Goal: Use online tool/utility: Utilize a website feature to perform a specific function

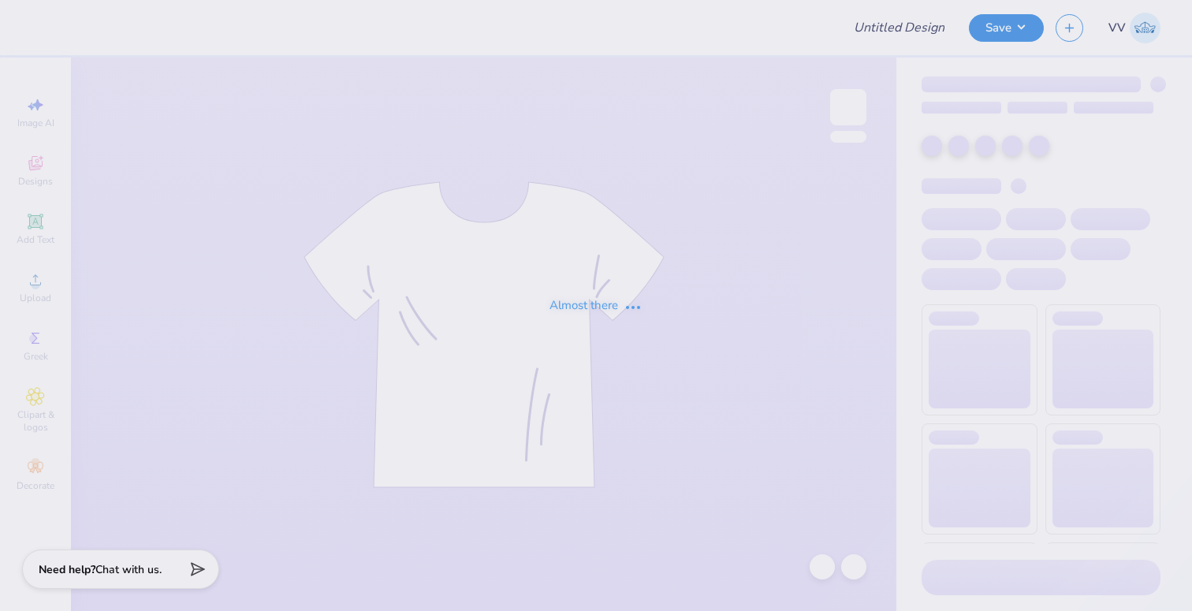
type input "WISCO GPHI Parent's Weekend Sweatshirts 2025"
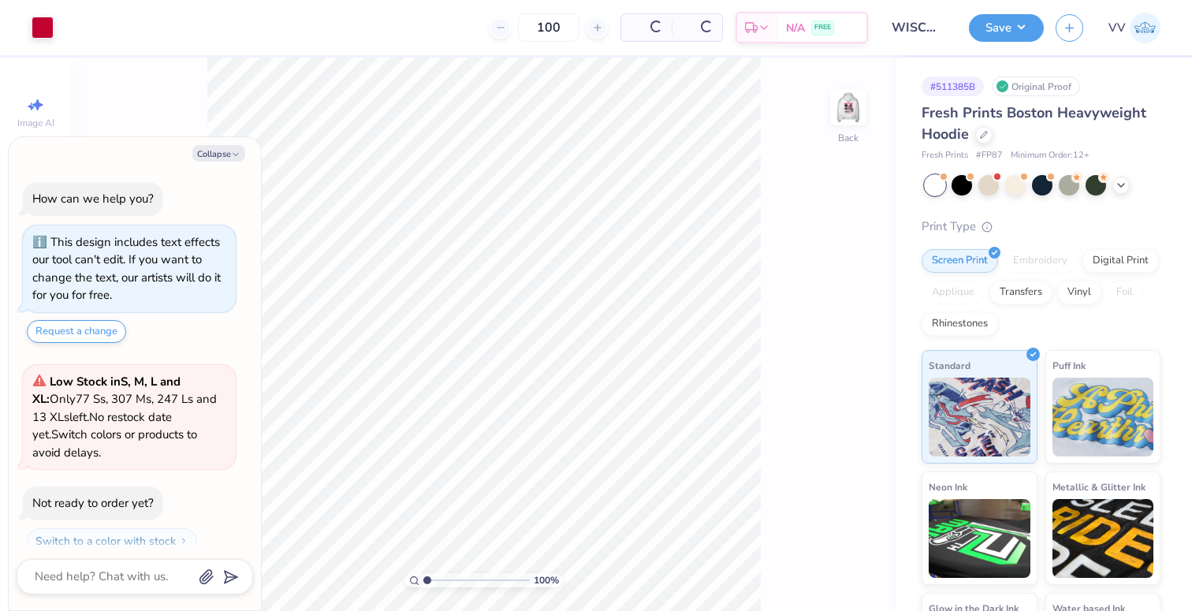
scroll to position [44, 0]
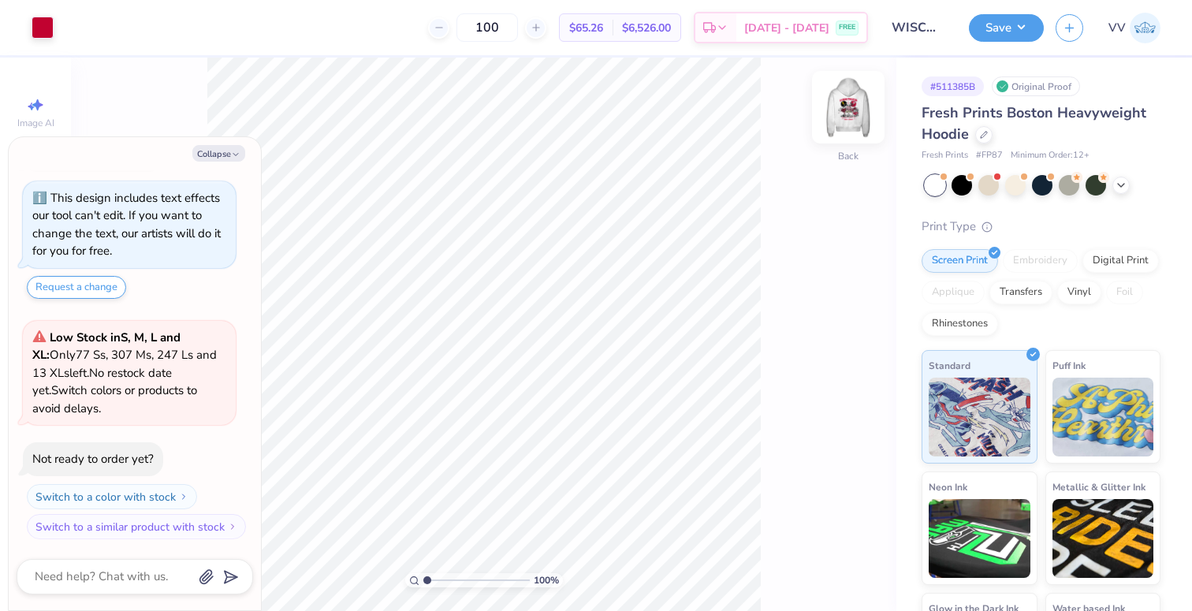
click at [856, 110] on img at bounding box center [848, 107] width 63 height 63
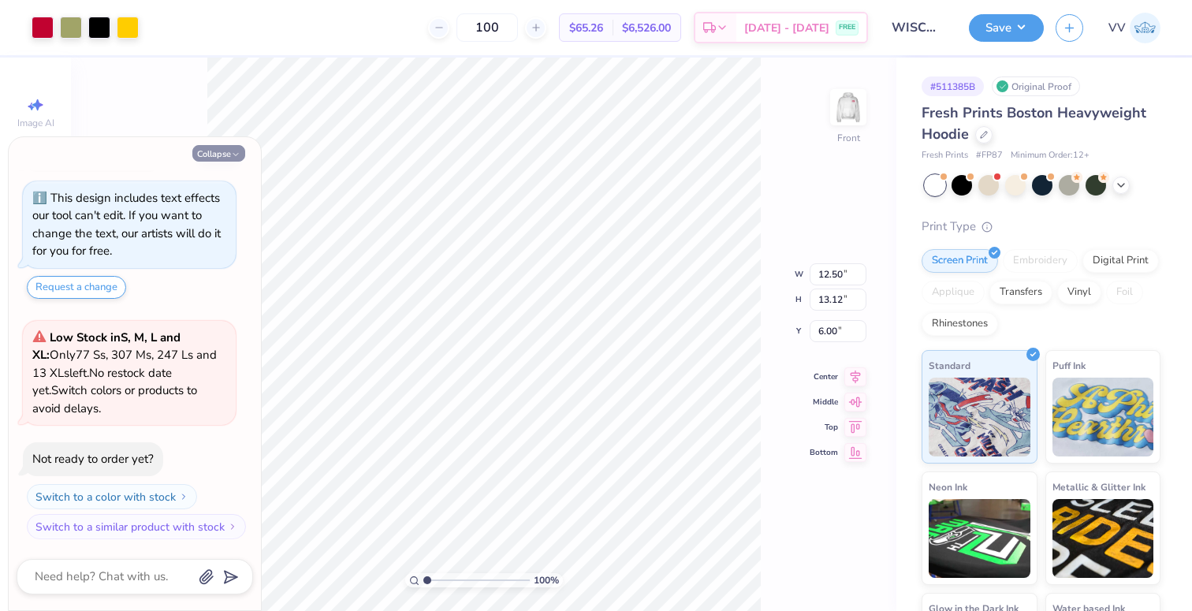
click at [215, 155] on button "Collapse" at bounding box center [218, 153] width 53 height 17
type textarea "x"
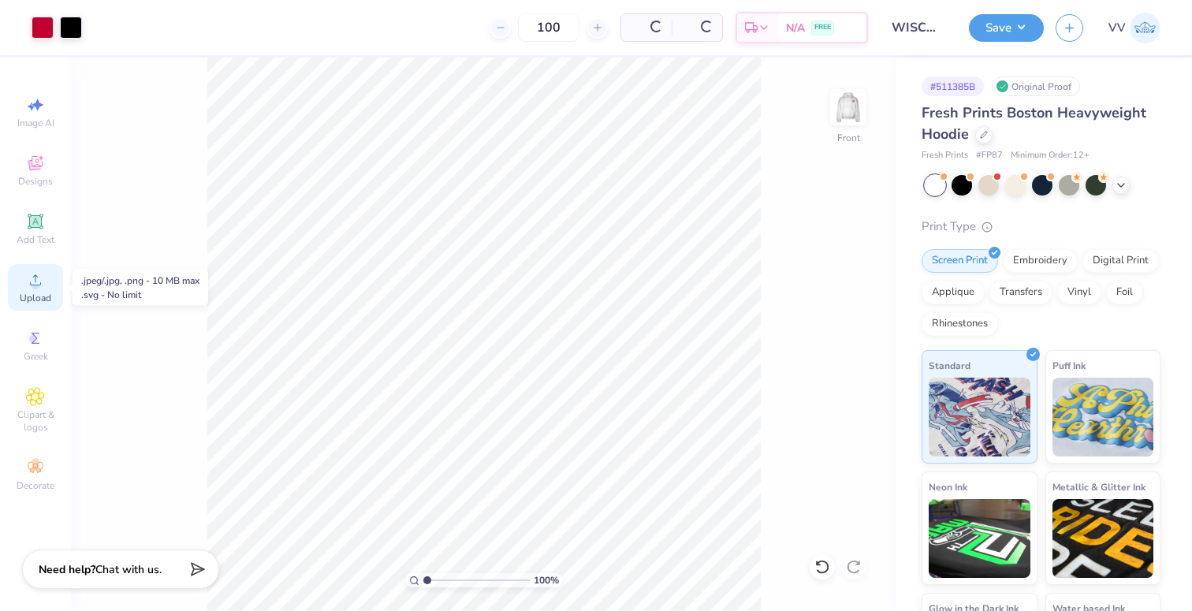
click at [37, 286] on circle at bounding box center [35, 285] width 9 height 9
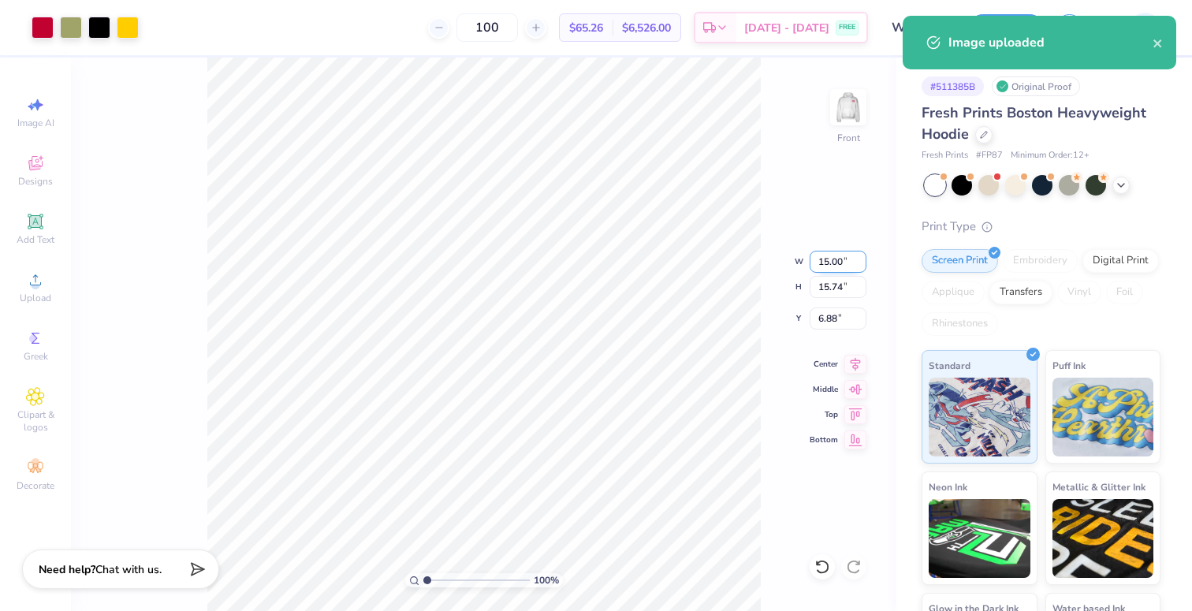
click at [823, 255] on input "15.00" at bounding box center [838, 262] width 57 height 22
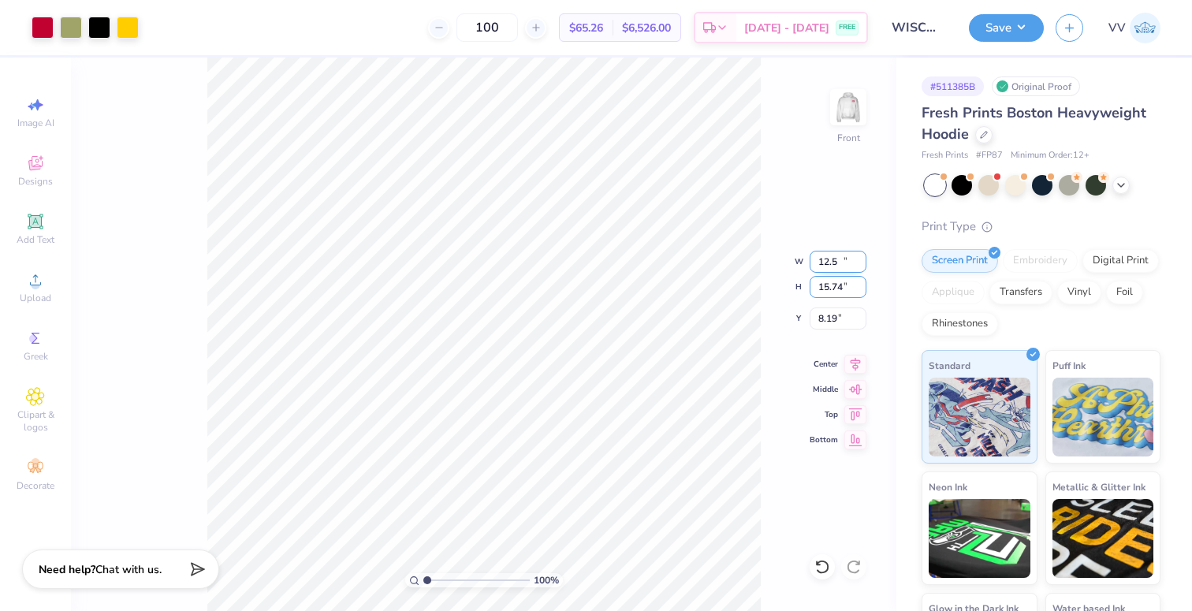
type input "12.50"
type input "13.12"
type input "6.00"
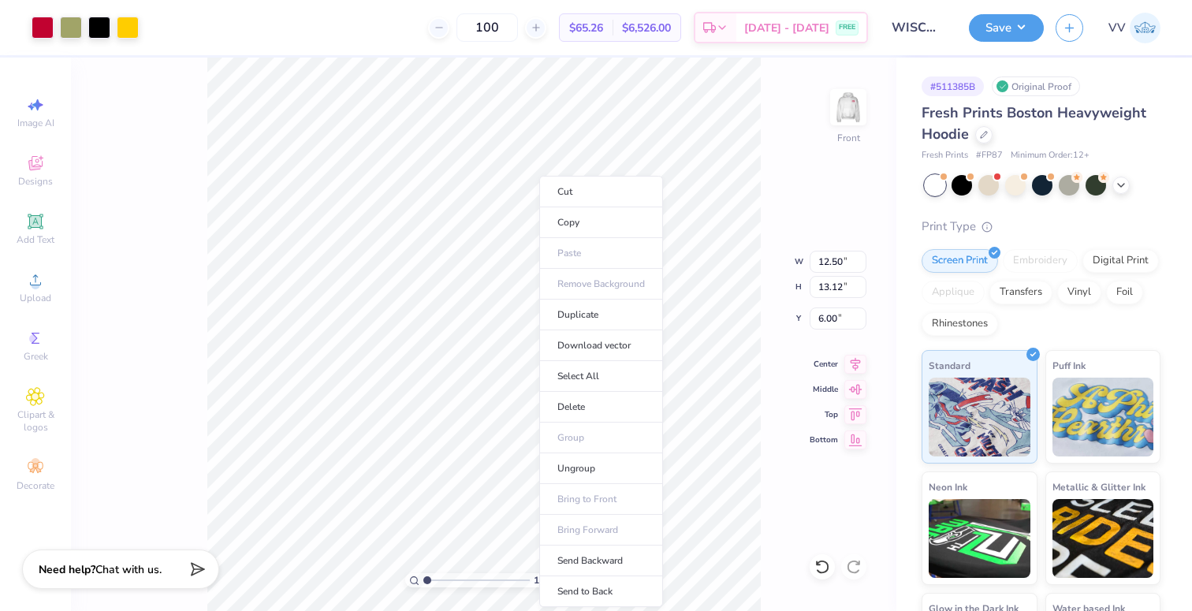
drag, startPoint x: 590, startPoint y: 584, endPoint x: 785, endPoint y: 366, distance: 292.1
click at [590, 584] on li "Send to Back" at bounding box center [601, 592] width 124 height 31
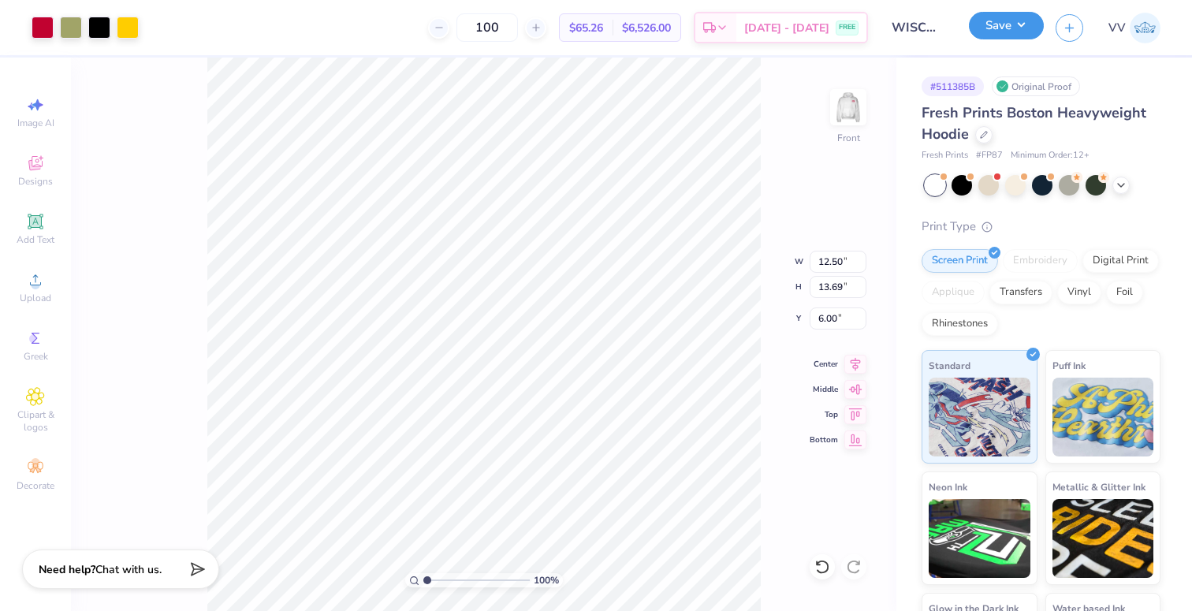
click at [994, 24] on button "Save" at bounding box center [1006, 26] width 75 height 28
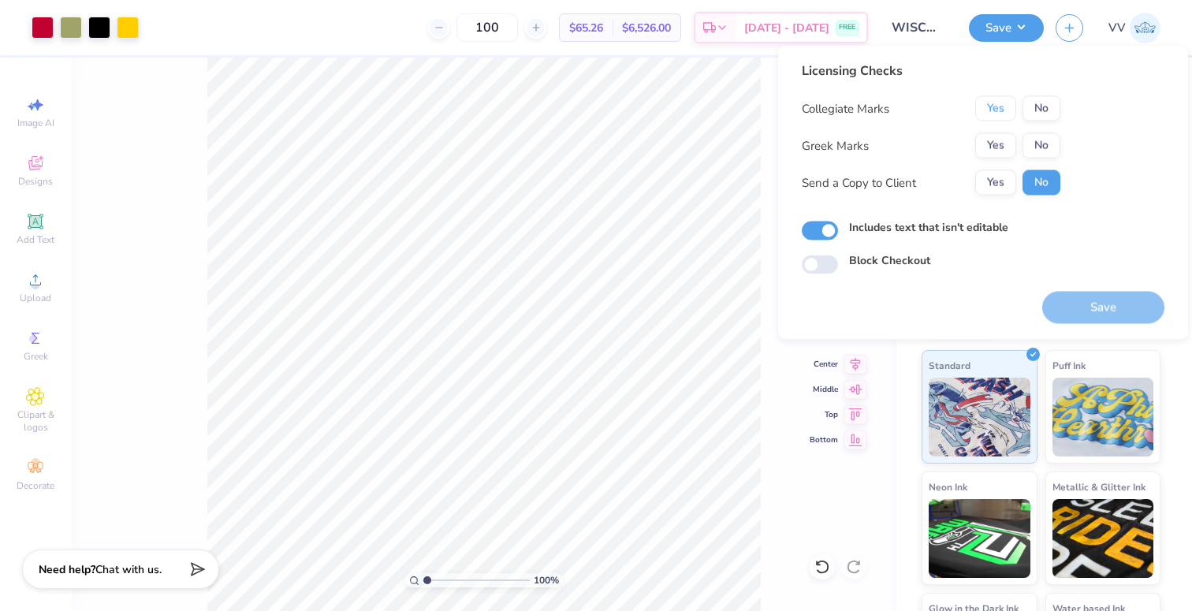
drag, startPoint x: 991, startPoint y: 111, endPoint x: 991, endPoint y: 125, distance: 13.4
click at [991, 111] on button "Yes" at bounding box center [996, 108] width 41 height 25
click at [994, 137] on button "Yes" at bounding box center [996, 145] width 41 height 25
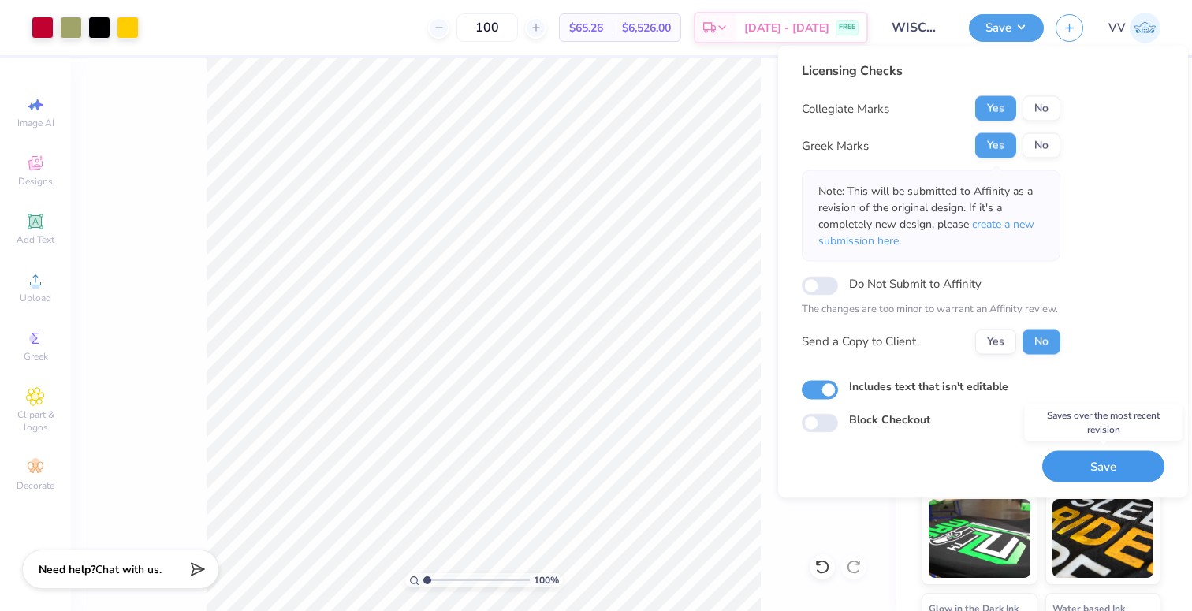
click at [1108, 463] on button "Save" at bounding box center [1104, 466] width 122 height 32
